Goal: Information Seeking & Learning: Understand process/instructions

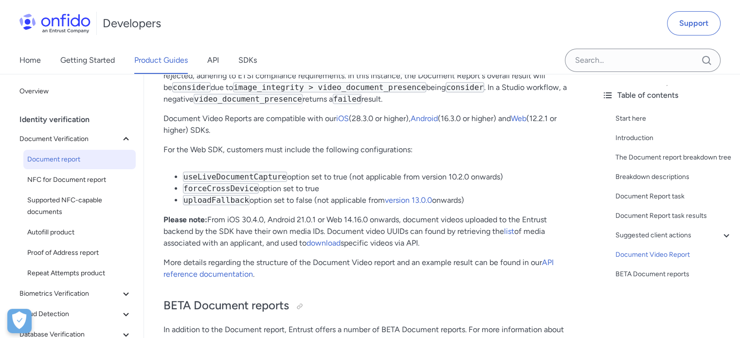
click at [643, 24] on div "Developers Support" at bounding box center [370, 23] width 740 height 47
drag, startPoint x: 291, startPoint y: 174, endPoint x: 357, endPoint y: 172, distance: 66.7
click at [357, 172] on li "useLiveDocumentCapture option set to true (not applicable from version 10.2.0 o…" at bounding box center [379, 177] width 392 height 12
drag, startPoint x: 256, startPoint y: 186, endPoint x: 322, endPoint y: 186, distance: 65.2
click at [322, 186] on li "forceCrossDevice option set to true" at bounding box center [379, 189] width 392 height 12
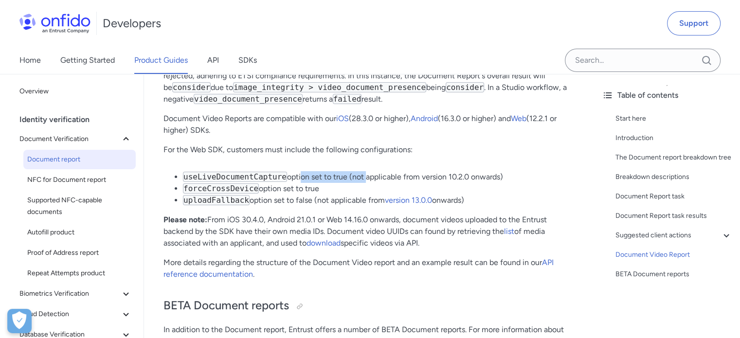
drag, startPoint x: 710, startPoint y: 91, endPoint x: 651, endPoint y: 101, distance: 59.8
click at [710, 91] on div "Table of contents" at bounding box center [667, 96] width 130 height 12
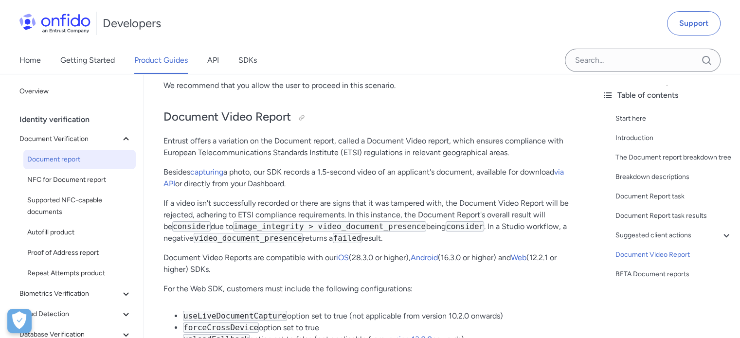
scroll to position [7140, 0]
